Goal: Browse casually

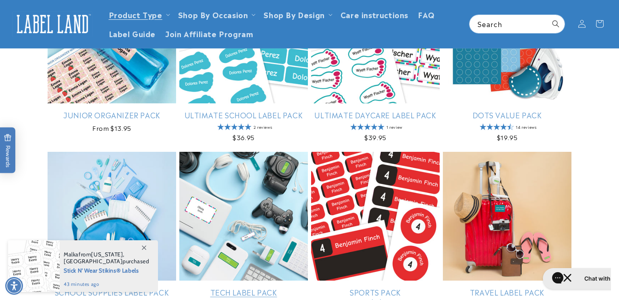
scroll to position [316, 0]
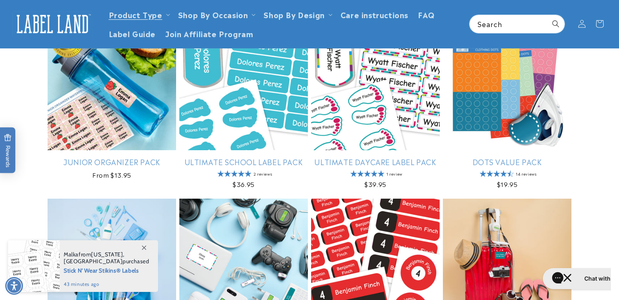
click at [141, 248] on span at bounding box center [144, 247] width 15 height 15
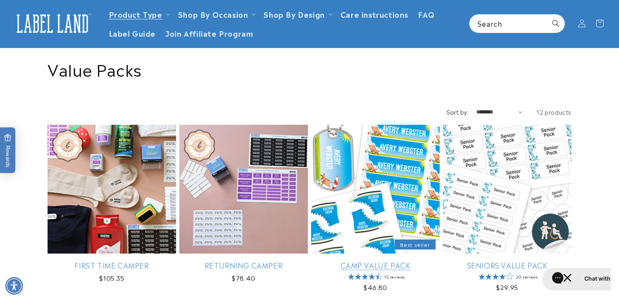
scroll to position [0, 0]
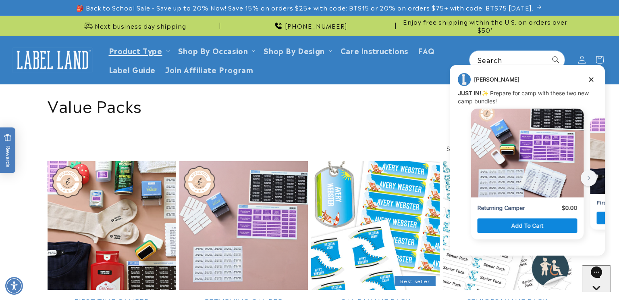
click at [71, 58] on img at bounding box center [52, 59] width 81 height 25
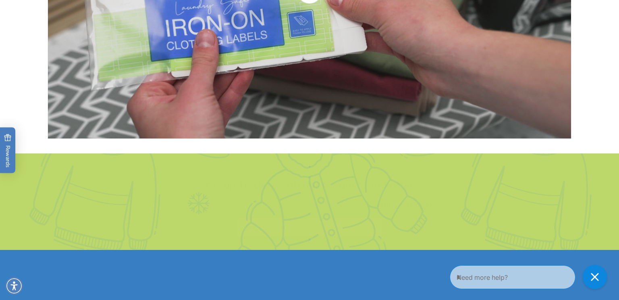
scroll to position [1581, 0]
